Goal: Transaction & Acquisition: Download file/media

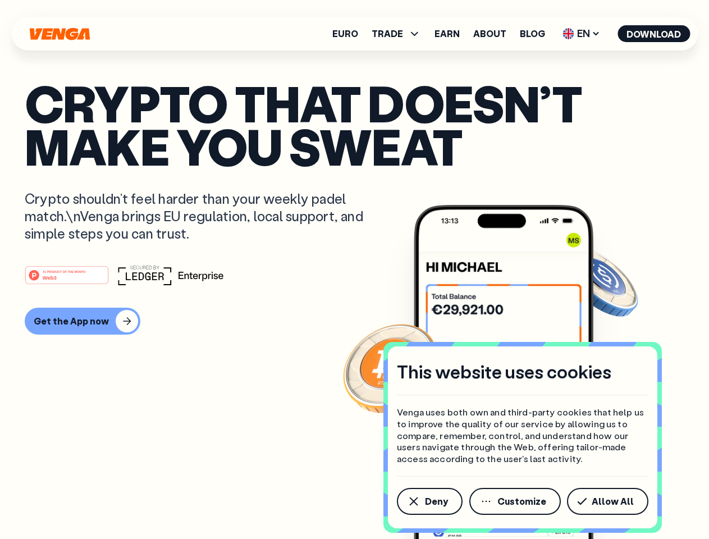
click at [354, 269] on div "#1 PRODUCT OF THE MONTH Web3" at bounding box center [355, 275] width 660 height 20
click at [429, 501] on span "Deny" at bounding box center [436, 501] width 23 height 9
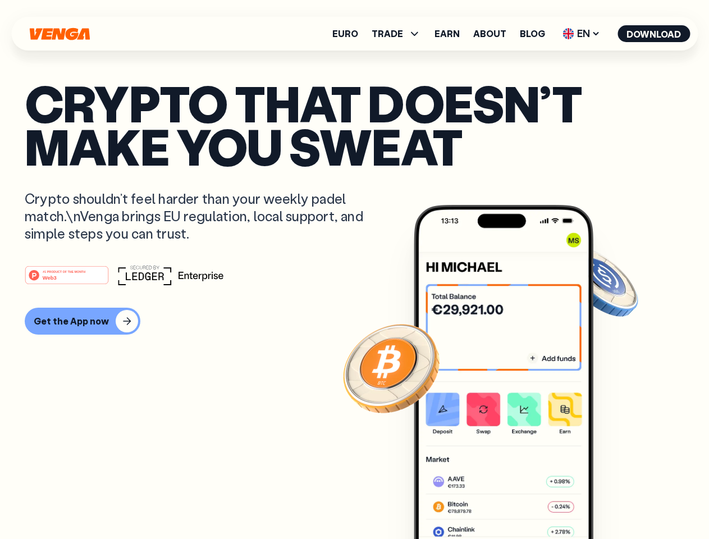
click at [516, 501] on img at bounding box center [504, 393] width 180 height 376
click at [610, 501] on article "Crypto that doesn’t make you sweat Crypto shouldn’t feel harder than your weekl…" at bounding box center [355, 291] width 660 height 421
click at [400, 34] on span "TRADE" at bounding box center [387, 33] width 31 height 9
click at [582, 34] on span "EN" at bounding box center [581, 34] width 45 height 18
click at [654, 34] on button "Download" at bounding box center [653, 33] width 72 height 17
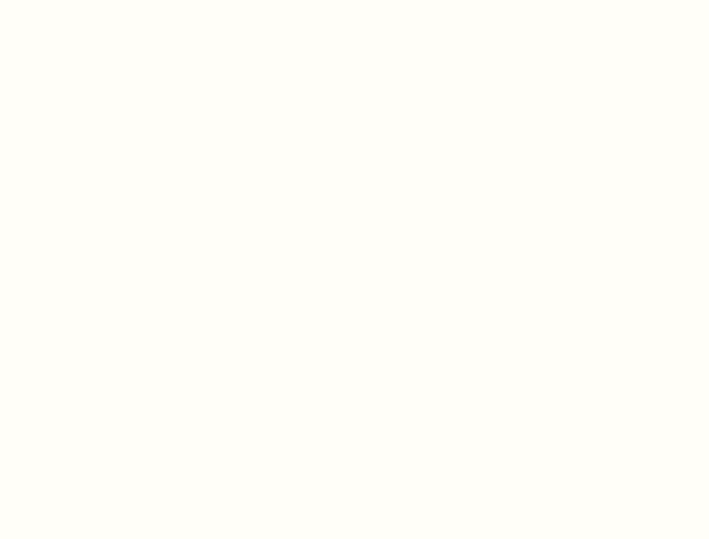
click at [354, 0] on html "This website uses cookies Venga uses both own and third-party cookies that help…" at bounding box center [354, 0] width 709 height 0
click at [81, 0] on html "This website uses cookies Venga uses both own and third-party cookies that help…" at bounding box center [354, 0] width 709 height 0
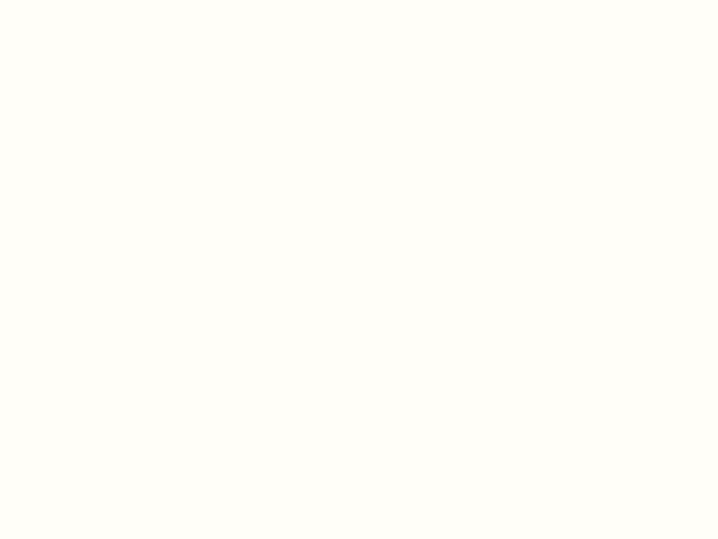
click at [68, 0] on html "This website uses cookies Venga uses both own and third-party cookies that help…" at bounding box center [359, 0] width 718 height 0
